Goal: Task Accomplishment & Management: Complete application form

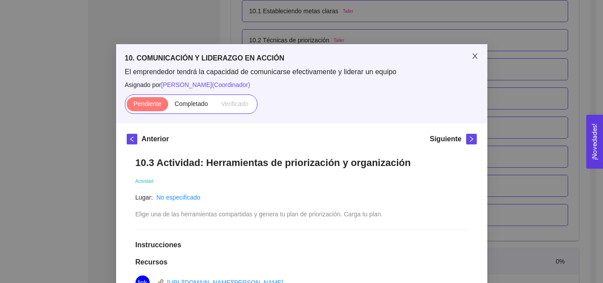
click at [474, 54] on icon "close" at bounding box center [475, 55] width 5 height 5
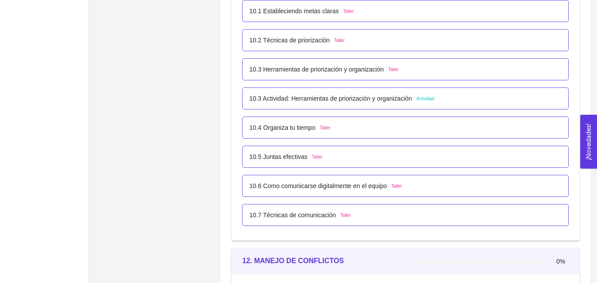
click at [362, 210] on div "10.7 Técnicas de comunicación Taller" at bounding box center [405, 215] width 312 height 10
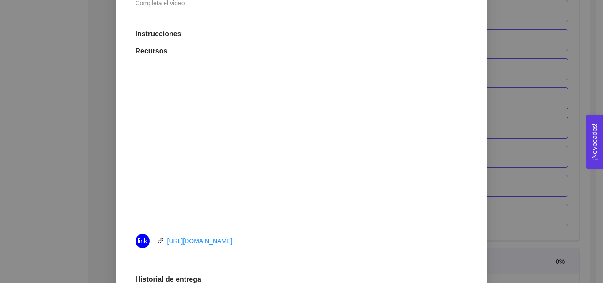
scroll to position [34, 0]
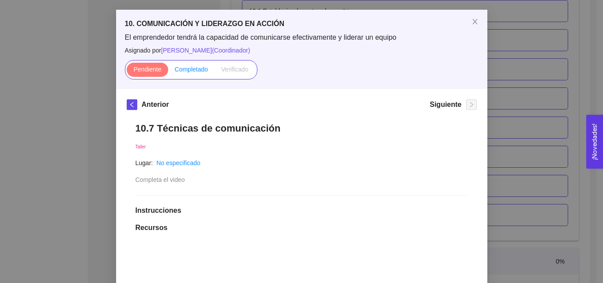
click at [192, 73] on label "Completado" at bounding box center [191, 70] width 47 height 14
click at [168, 72] on input "Completado" at bounding box center [168, 72] width 0 height 0
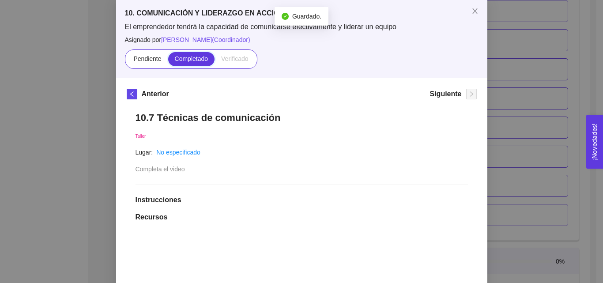
scroll to position [0, 0]
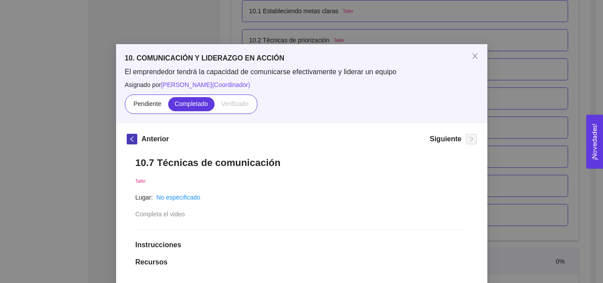
click at [129, 137] on icon "left" at bounding box center [132, 139] width 6 height 6
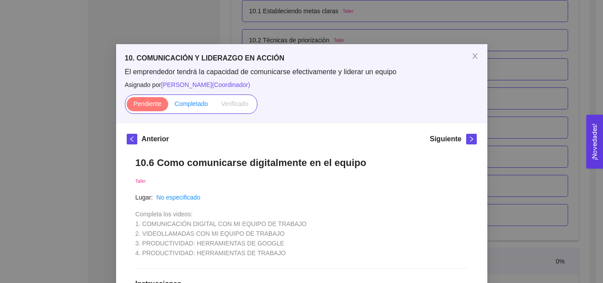
click at [188, 102] on span "Completado" at bounding box center [192, 103] width 34 height 7
click at [168, 106] on input "Completado" at bounding box center [168, 106] width 0 height 0
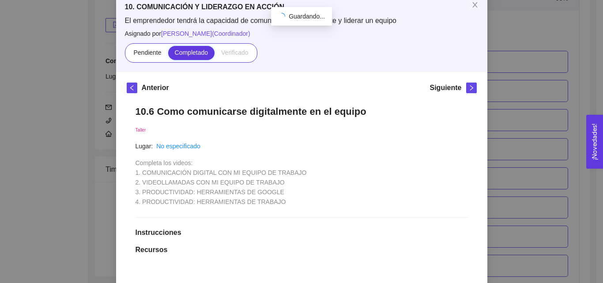
scroll to position [44, 0]
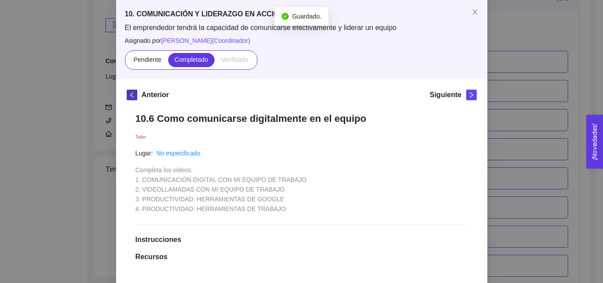
click at [130, 91] on button "button" at bounding box center [132, 95] width 11 height 11
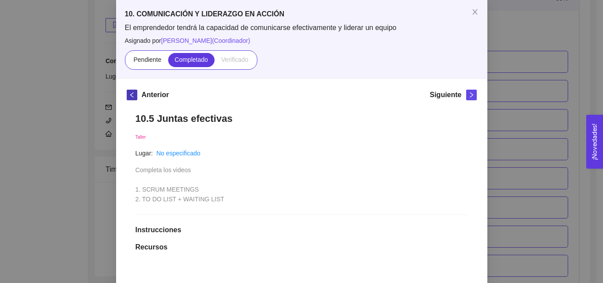
click at [129, 95] on icon "left" at bounding box center [132, 95] width 6 height 6
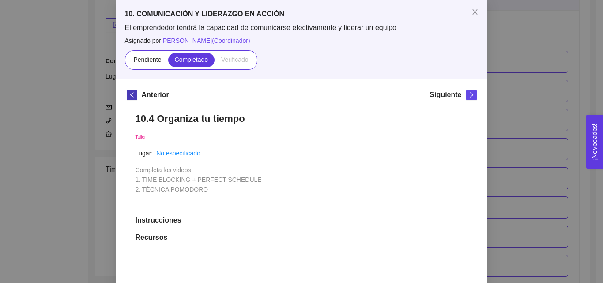
click at [129, 95] on icon "left" at bounding box center [132, 95] width 6 height 6
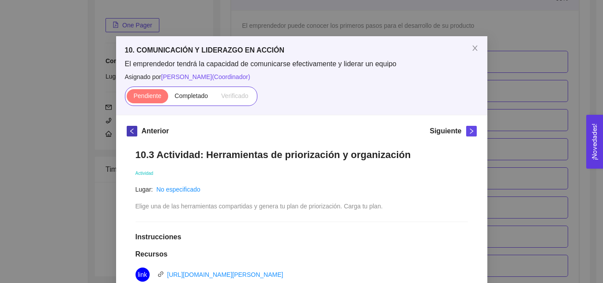
scroll to position [0, 0]
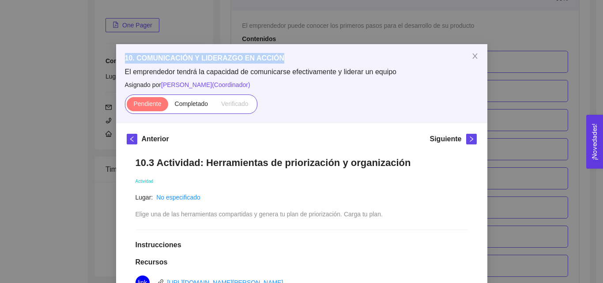
drag, startPoint x: 296, startPoint y: 58, endPoint x: 110, endPoint y: 45, distance: 186.4
click at [110, 45] on div "10. COMUNICACIÓN Y LIDERAZGO EN ACCIÓN El emprendedor tendrá la capacidad de co…" at bounding box center [301, 141] width 603 height 283
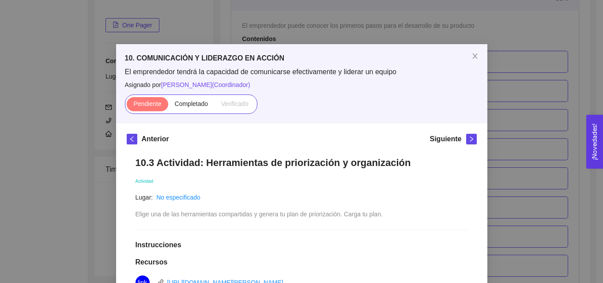
click at [250, 135] on div "Anterior Siguiente" at bounding box center [302, 141] width 350 height 14
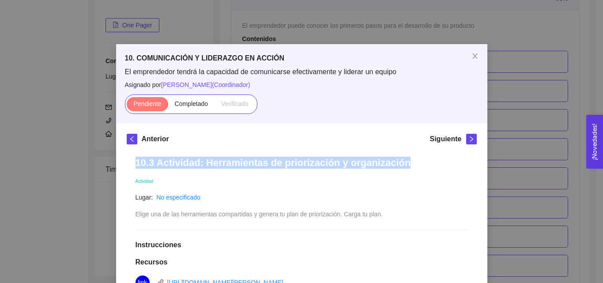
drag, startPoint x: 415, startPoint y: 167, endPoint x: 94, endPoint y: 156, distance: 321.8
click at [94, 156] on div "10. COMUNICACIÓN Y LIDERAZGO EN ACCIÓN El emprendedor tendrá la capacidad de co…" at bounding box center [301, 141] width 603 height 283
copy h1 "10.3 Actividad: Herramientas de priorización y organización"
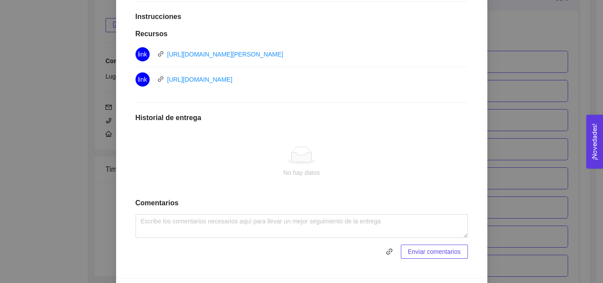
scroll to position [243, 0]
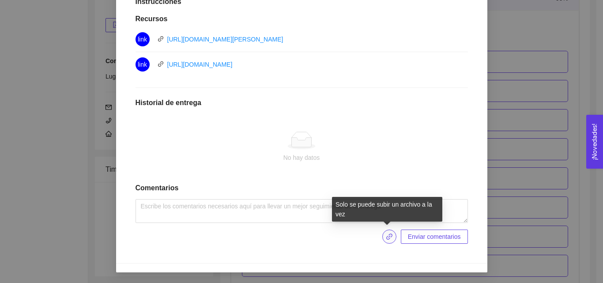
click at [387, 241] on button "button" at bounding box center [390, 237] width 14 height 14
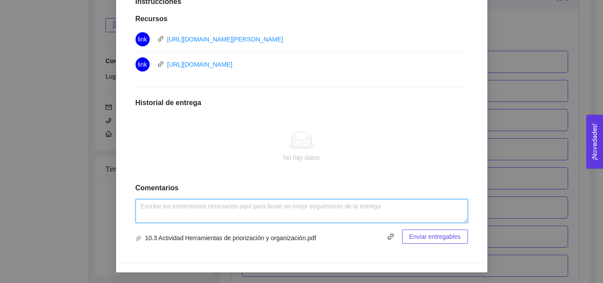
click at [203, 212] on textarea at bounding box center [302, 211] width 333 height 24
paste textarea "[URL][PERSON_NAME][DOMAIN_NAME]"
type textarea "[URL][PERSON_NAME][DOMAIN_NAME]"
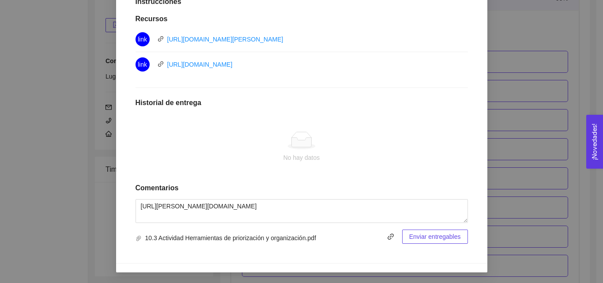
click at [423, 232] on span "Enviar entregables" at bounding box center [436, 237] width 52 height 10
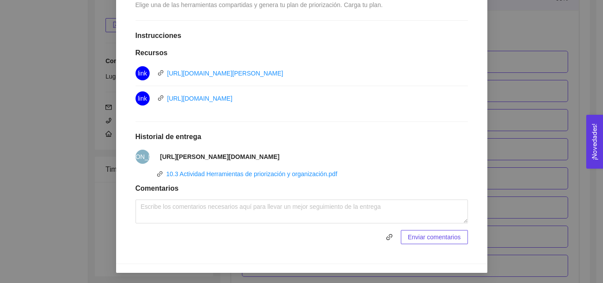
scroll to position [210, 0]
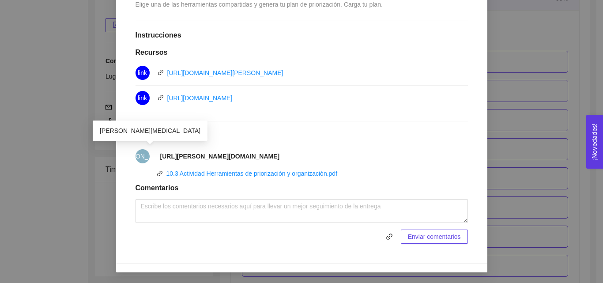
click at [137, 158] on span "[PERSON_NAME]" at bounding box center [142, 156] width 51 height 14
drag, startPoint x: 206, startPoint y: 159, endPoint x: 177, endPoint y: 160, distance: 29.2
click at [177, 160] on strong "[URL][PERSON_NAME][DOMAIN_NAME]" at bounding box center [220, 156] width 120 height 7
click at [280, 156] on strong "[URL][PERSON_NAME][DOMAIN_NAME]" at bounding box center [220, 156] width 120 height 7
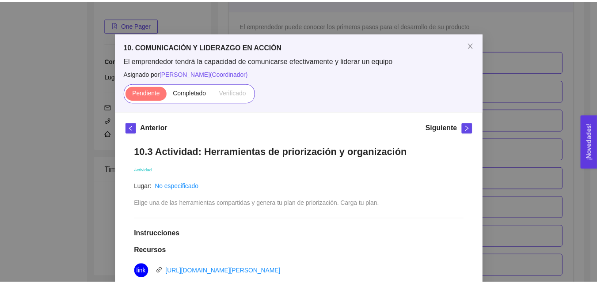
scroll to position [0, 0]
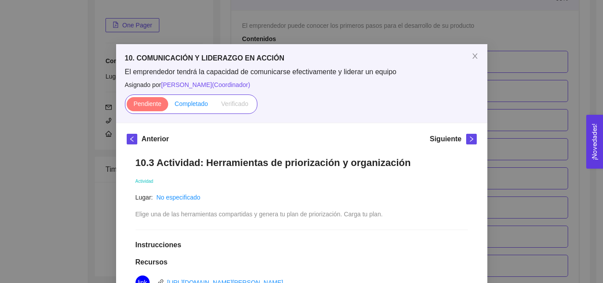
click at [187, 102] on span "Completado" at bounding box center [192, 103] width 34 height 7
click at [168, 106] on input "Completado" at bounding box center [168, 106] width 0 height 0
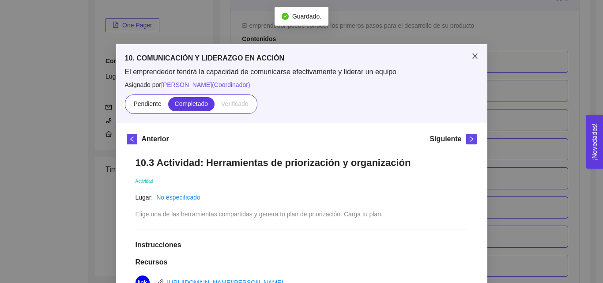
click at [472, 55] on icon "close" at bounding box center [475, 56] width 7 height 7
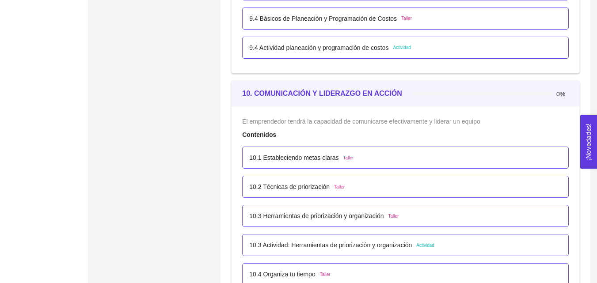
scroll to position [3201, 0]
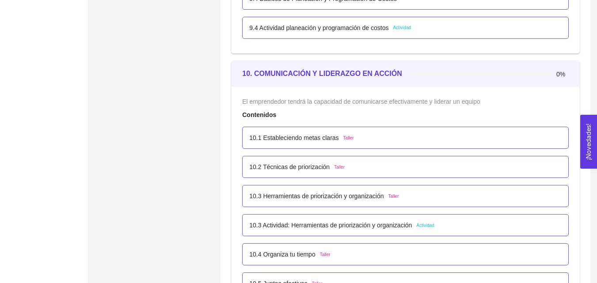
click at [390, 68] on span "10. COMUNICACIÓN Y LIDERAZGO EN ACCIÓN" at bounding box center [322, 73] width 160 height 11
drag, startPoint x: 435, startPoint y: 80, endPoint x: 452, endPoint y: 74, distance: 17.6
click at [452, 72] on div "0%" at bounding box center [490, 74] width 156 height 24
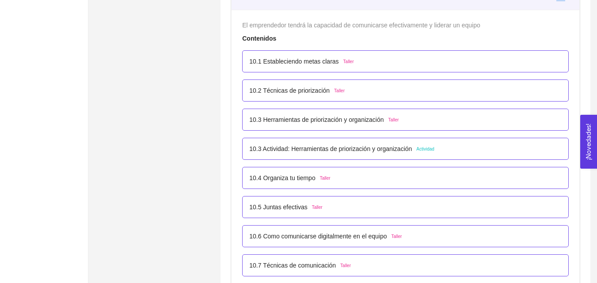
scroll to position [3256, 0]
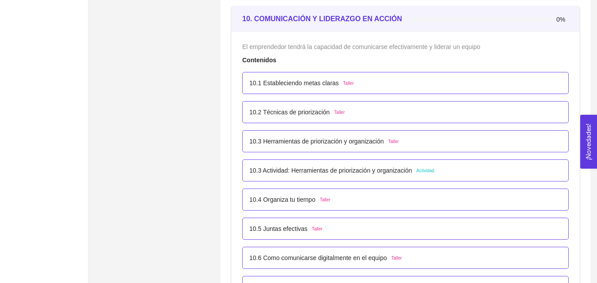
click at [387, 38] on div "El emprendedor tendrá la capacidad de comunicarse efectivamente y liderar un eq…" at bounding box center [405, 171] width 348 height 281
click at [383, 86] on div "10.1 Estableciendo metas claras Taller" at bounding box center [405, 83] width 312 height 10
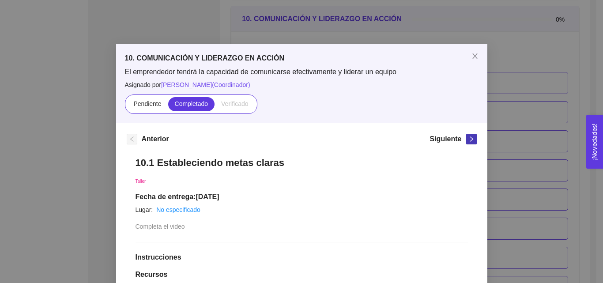
click at [469, 140] on icon "right" at bounding box center [472, 139] width 6 height 6
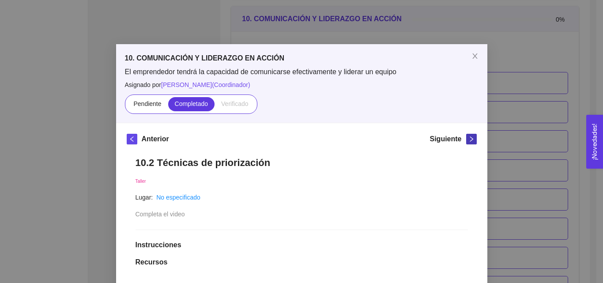
click at [469, 140] on icon "right" at bounding box center [472, 139] width 6 height 6
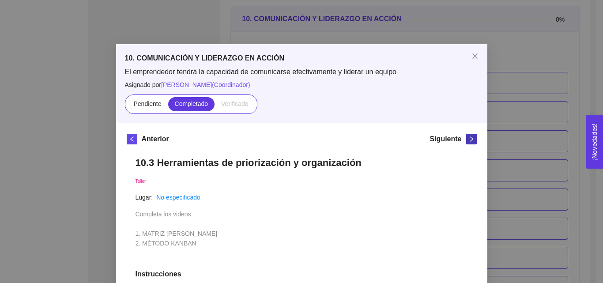
click at [469, 140] on icon "right" at bounding box center [472, 139] width 6 height 6
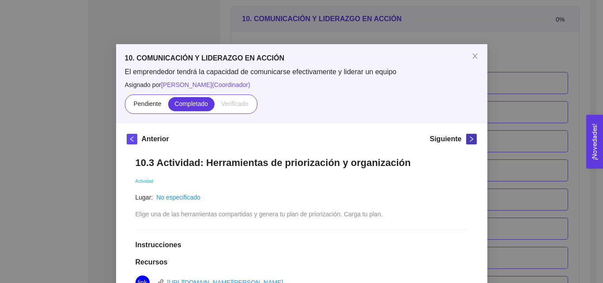
click at [469, 140] on icon "right" at bounding box center [472, 139] width 6 height 6
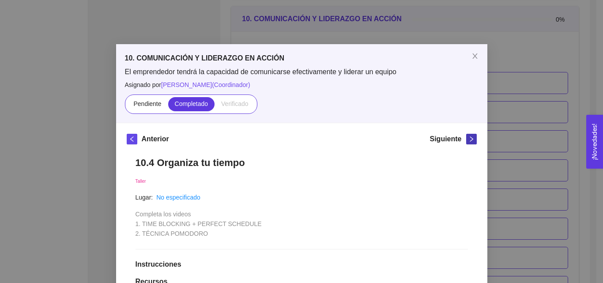
click at [469, 140] on icon "right" at bounding box center [472, 139] width 6 height 6
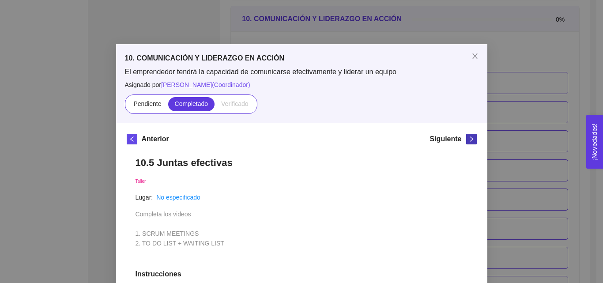
click at [469, 140] on icon "right" at bounding box center [472, 139] width 6 height 6
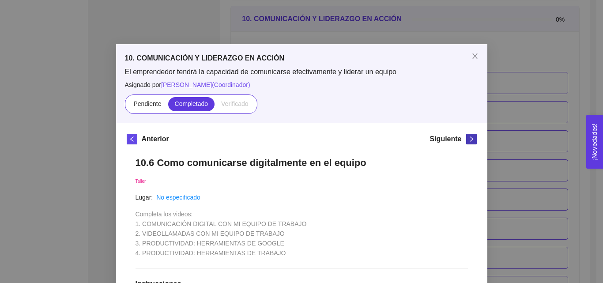
click at [469, 140] on icon "right" at bounding box center [472, 139] width 6 height 6
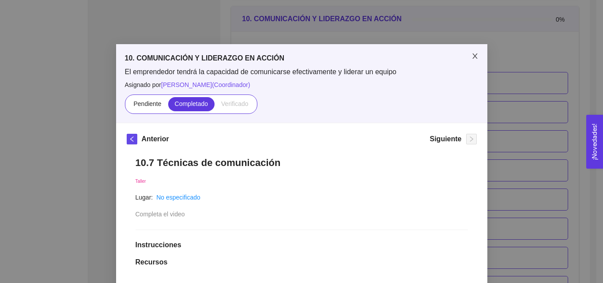
click at [472, 58] on icon "close" at bounding box center [475, 56] width 7 height 7
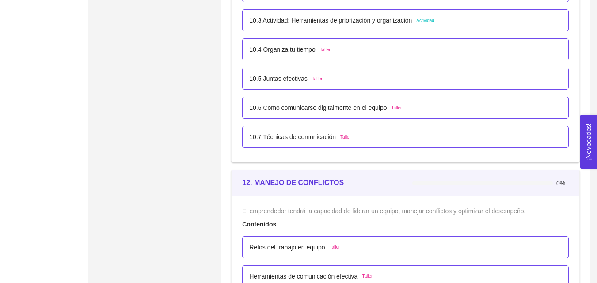
scroll to position [3389, 0]
